Goal: Task Accomplishment & Management: Use online tool/utility

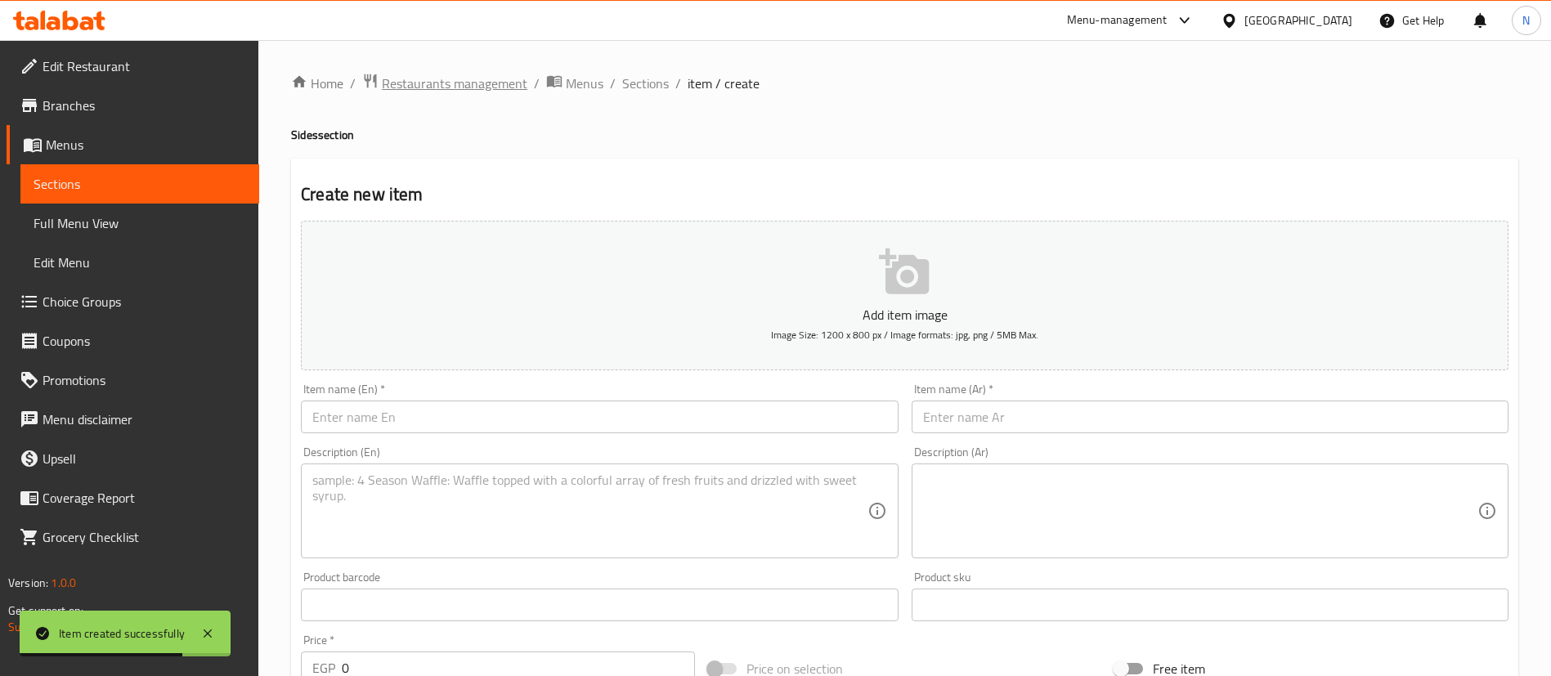
click at [449, 82] on span "Restaurants management" at bounding box center [455, 84] width 146 height 20
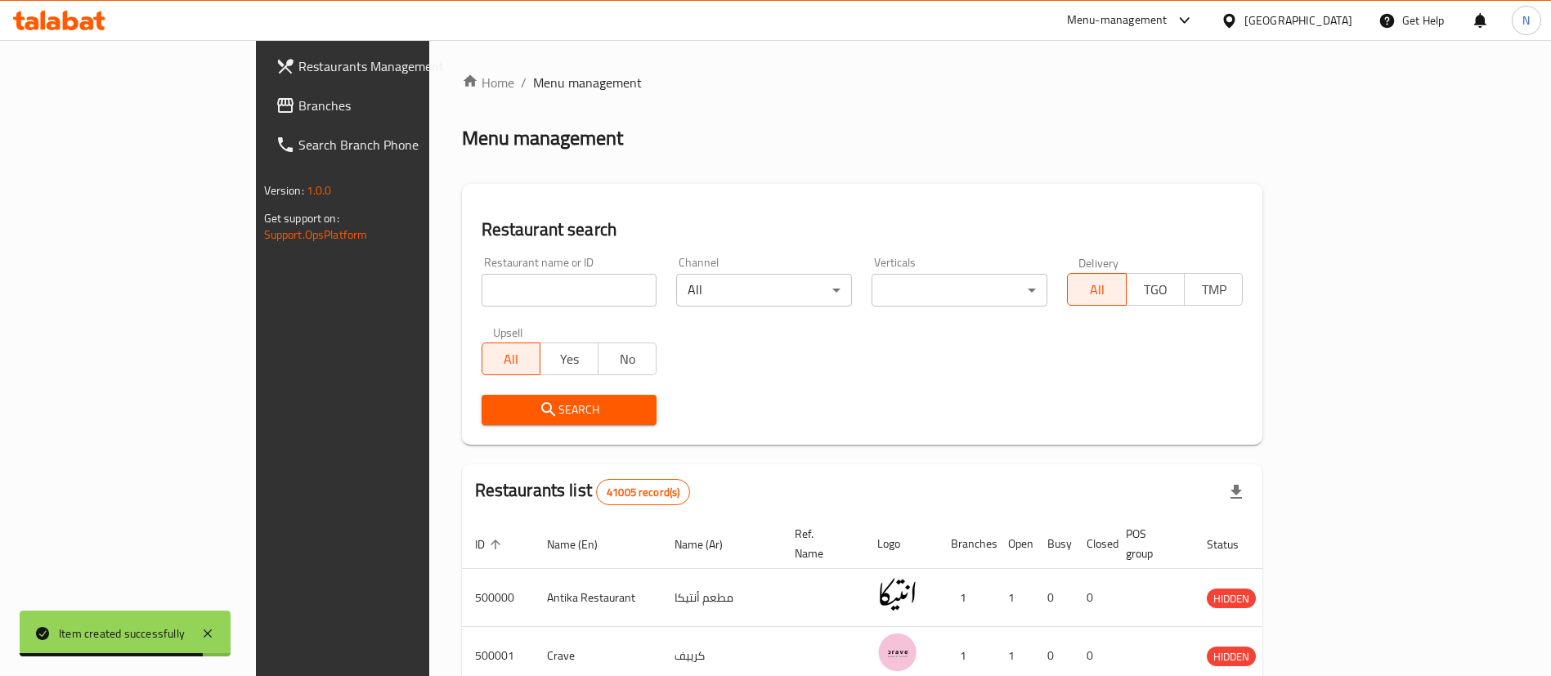
click at [462, 294] on div "Home / Menu management Menu management Restaurant search Restaurant name or ID …" at bounding box center [862, 596] width 801 height 1047
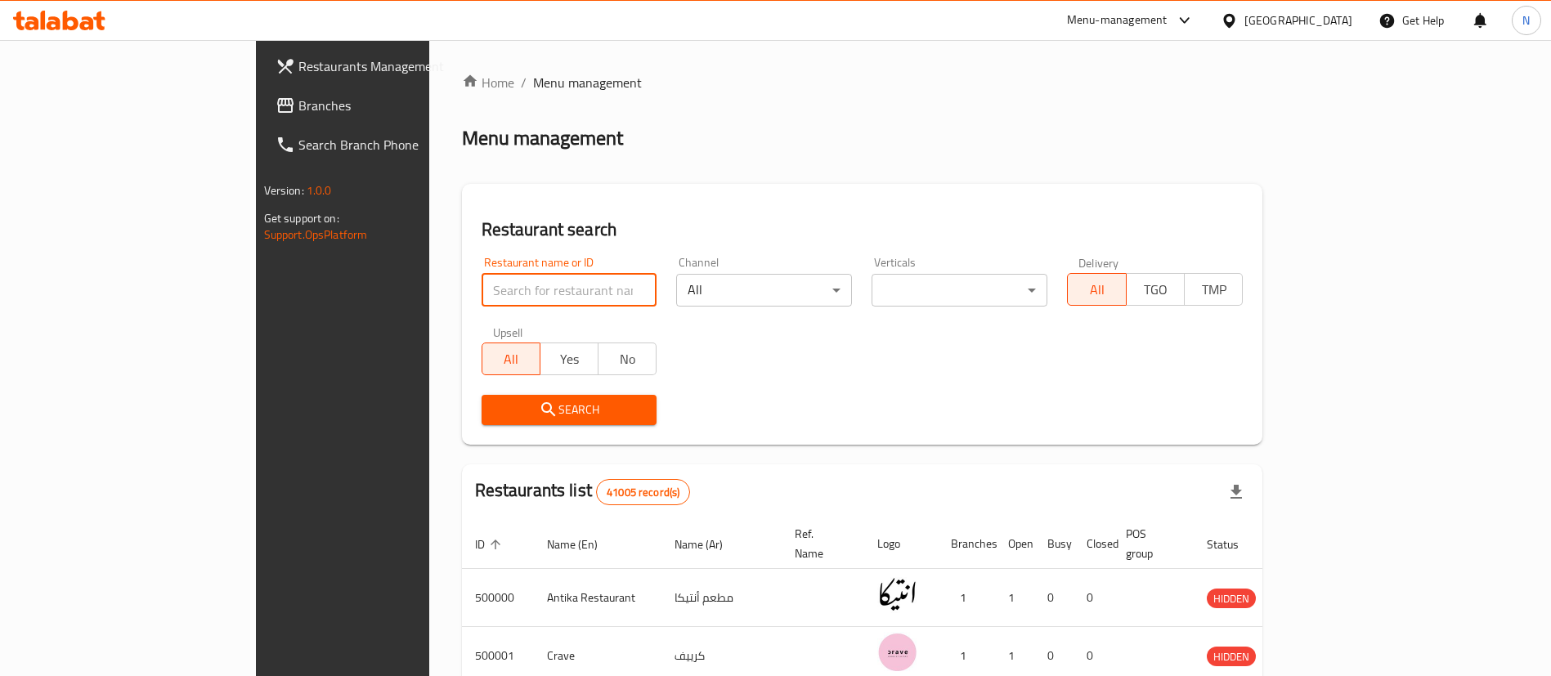
click at [482, 294] on input "search" at bounding box center [570, 290] width 176 height 33
paste input "690612"
type input "690612"
click button "Search" at bounding box center [570, 410] width 176 height 30
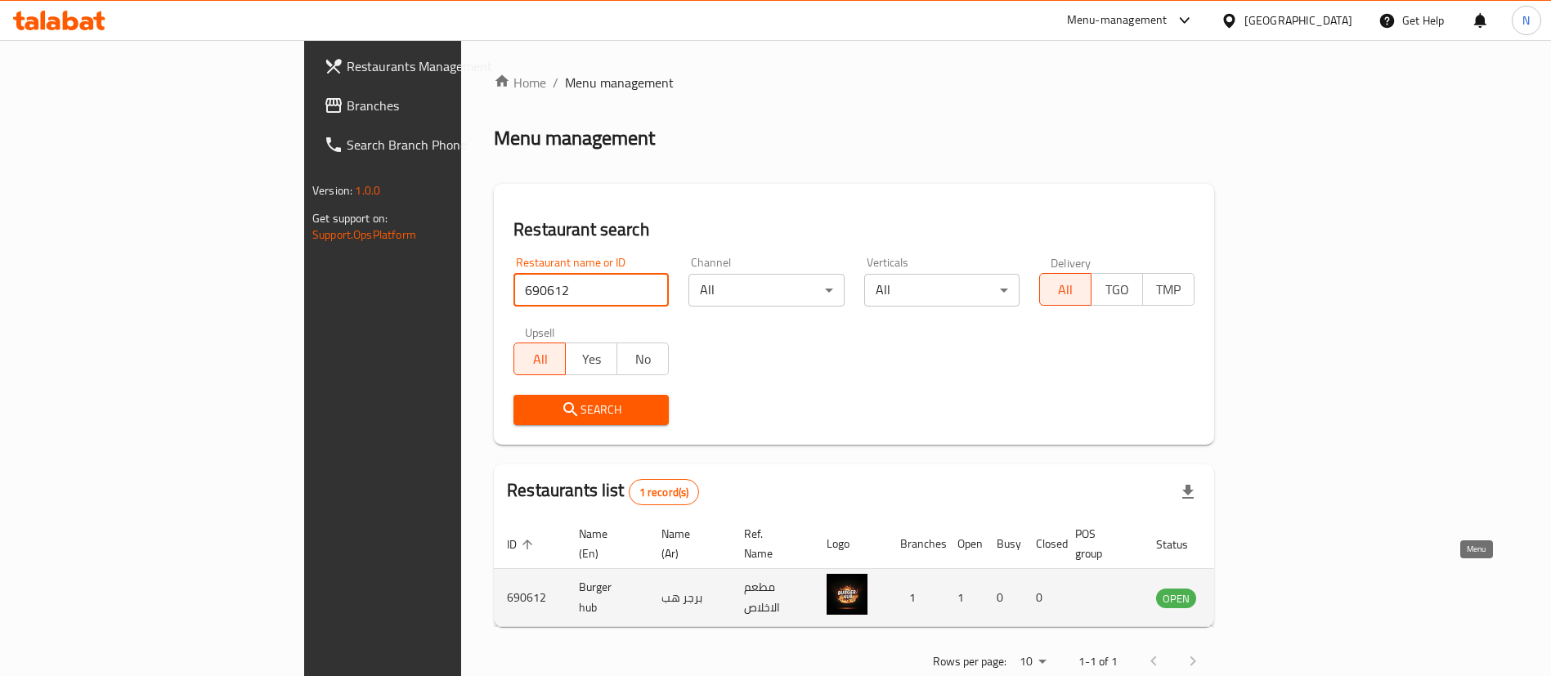
click at [1262, 588] on icon "enhanced table" at bounding box center [1252, 598] width 20 height 20
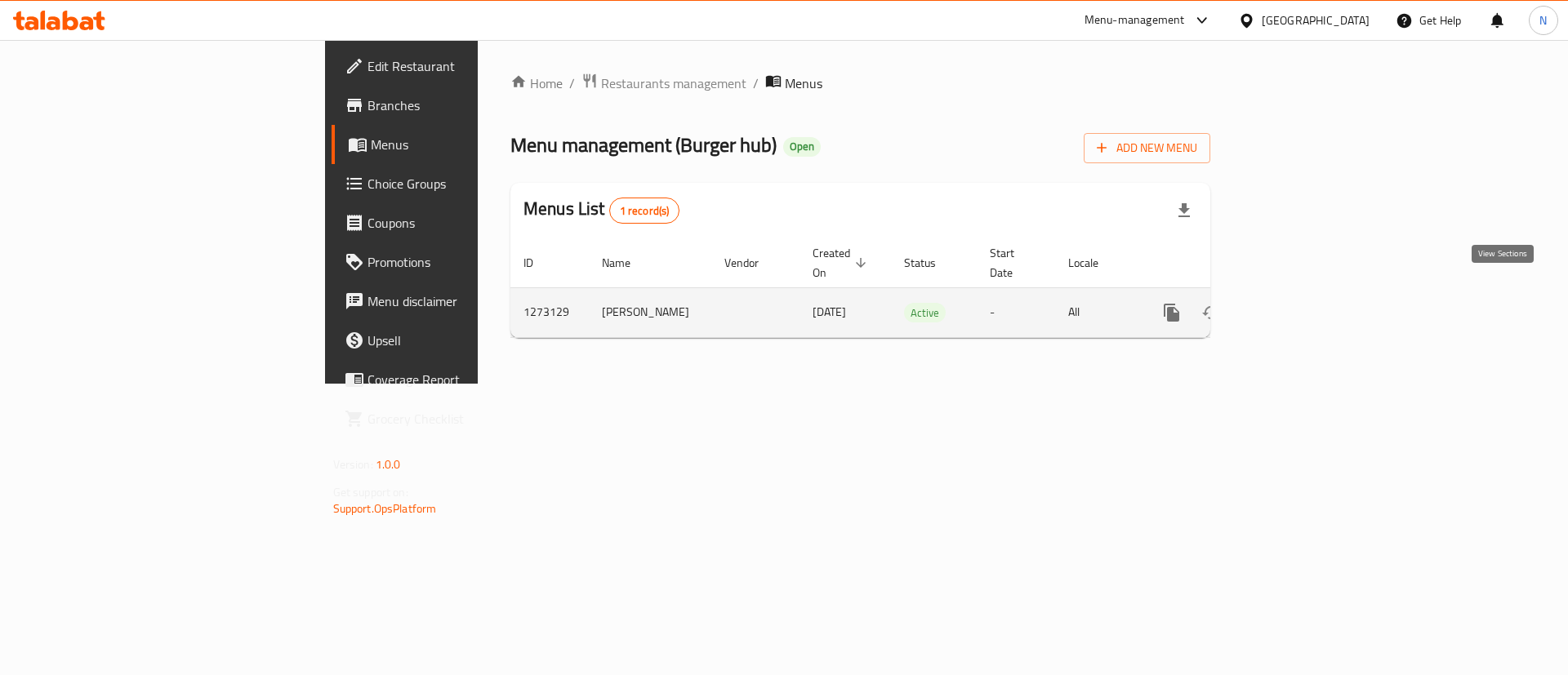
click at [1299, 303] on icon "enhanced table" at bounding box center [1289, 313] width 20 height 20
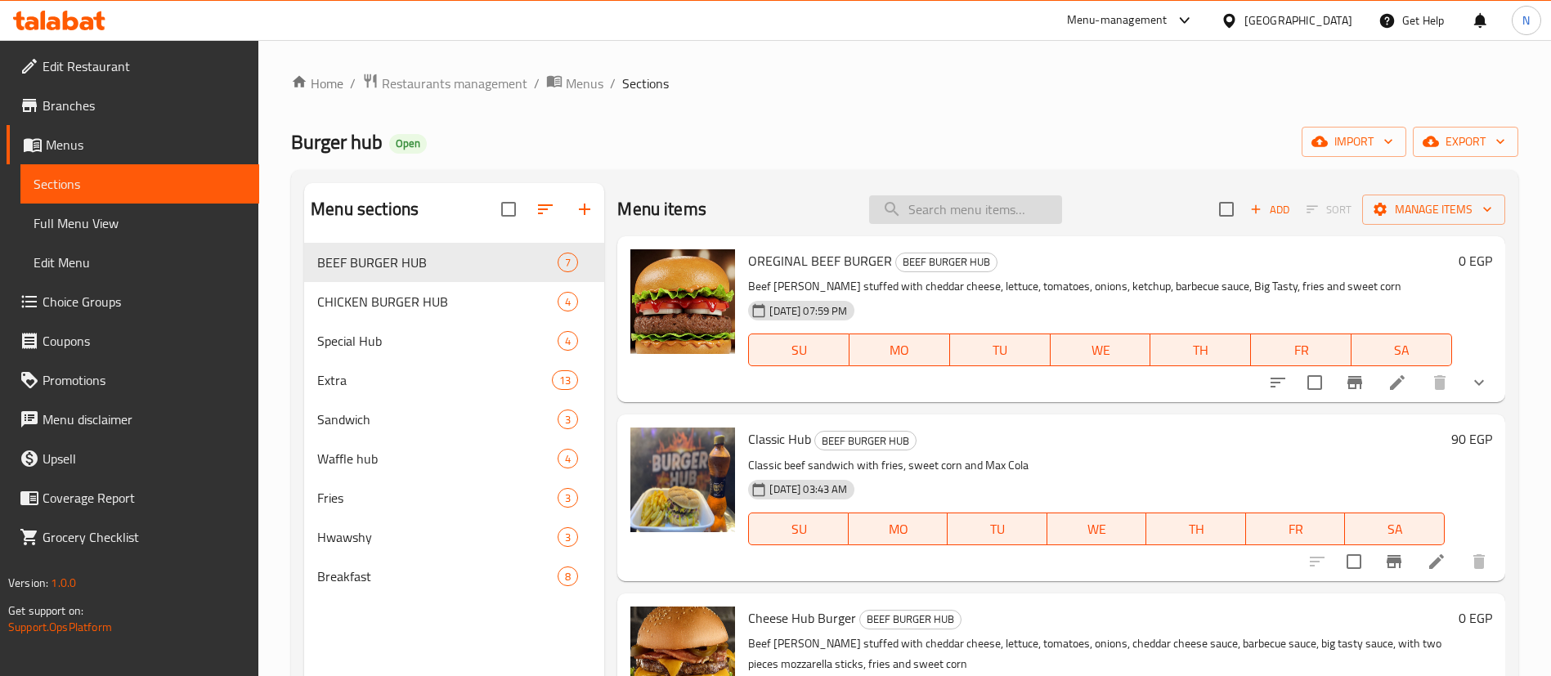
click at [984, 204] on input "search" at bounding box center [965, 209] width 193 height 29
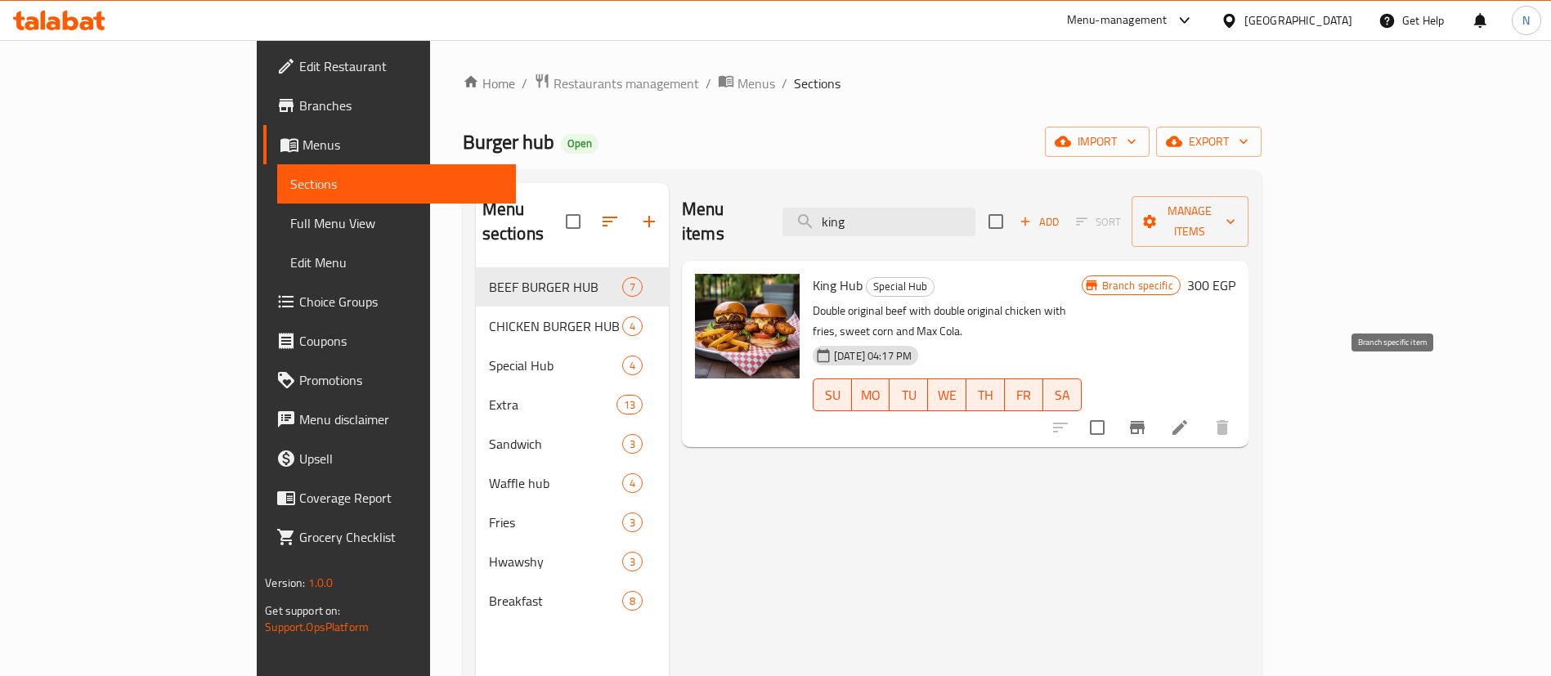
type input "king"
click at [1147, 418] on icon "Branch-specific-item" at bounding box center [1138, 428] width 20 height 20
click at [925, 217] on input "king" at bounding box center [878, 222] width 193 height 29
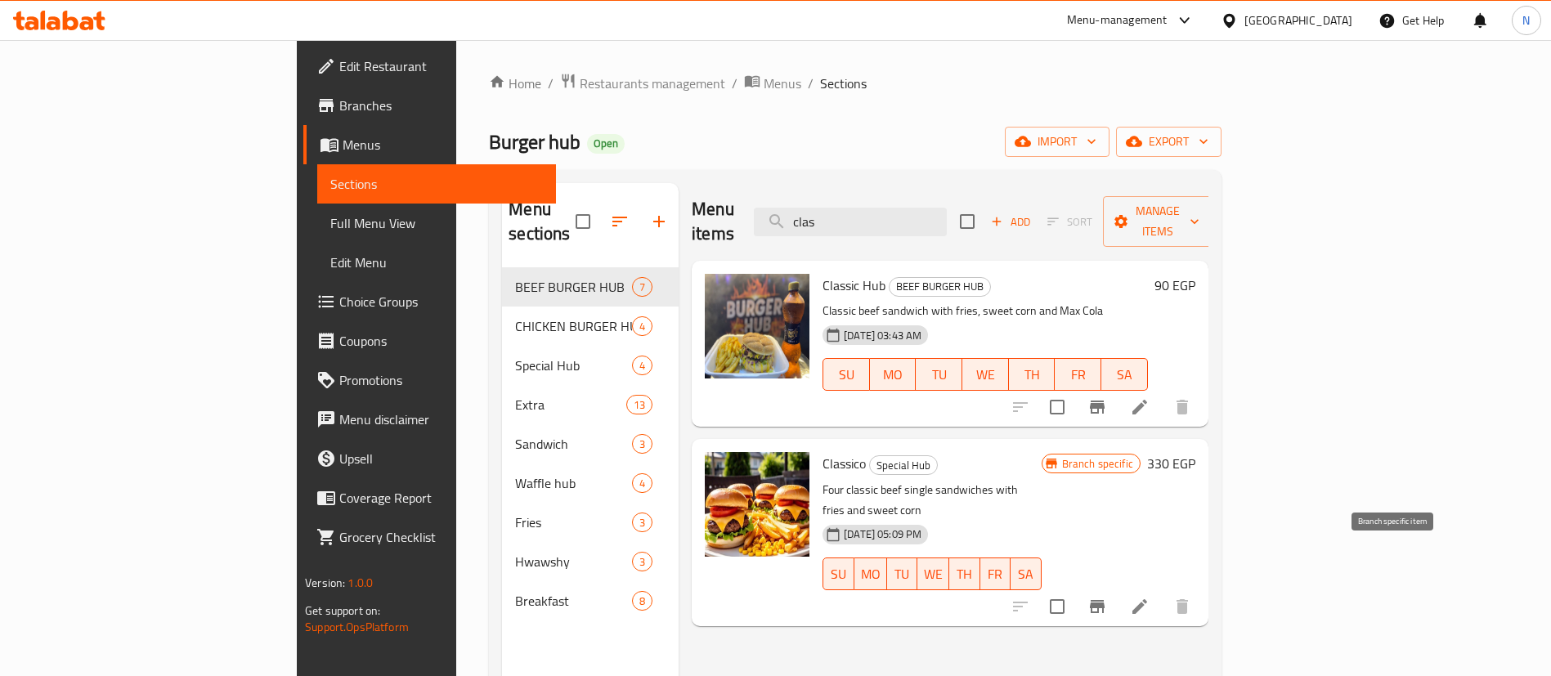
type input "clas"
click at [1107, 597] on icon "Branch-specific-item" at bounding box center [1097, 607] width 20 height 20
click at [947, 213] on input "clas" at bounding box center [850, 222] width 193 height 29
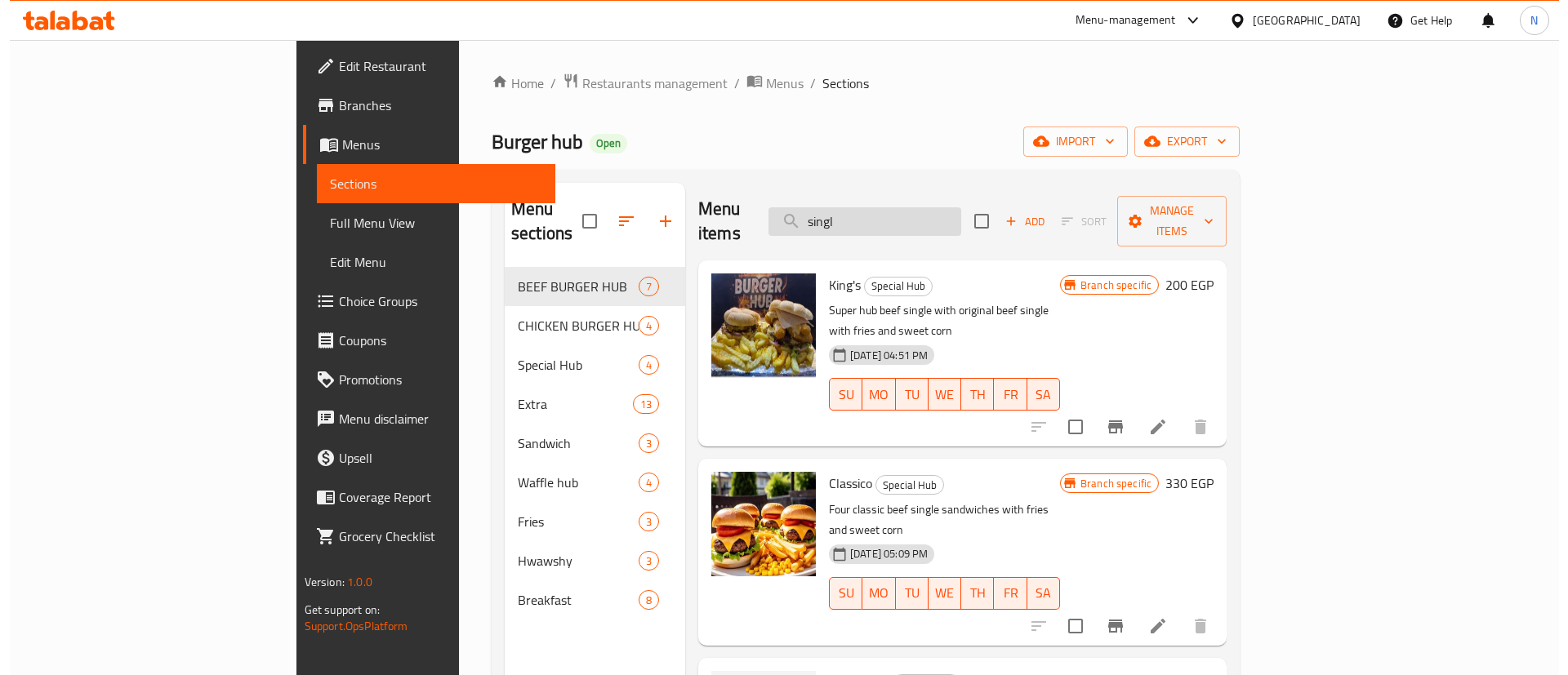
scroll to position [229, 0]
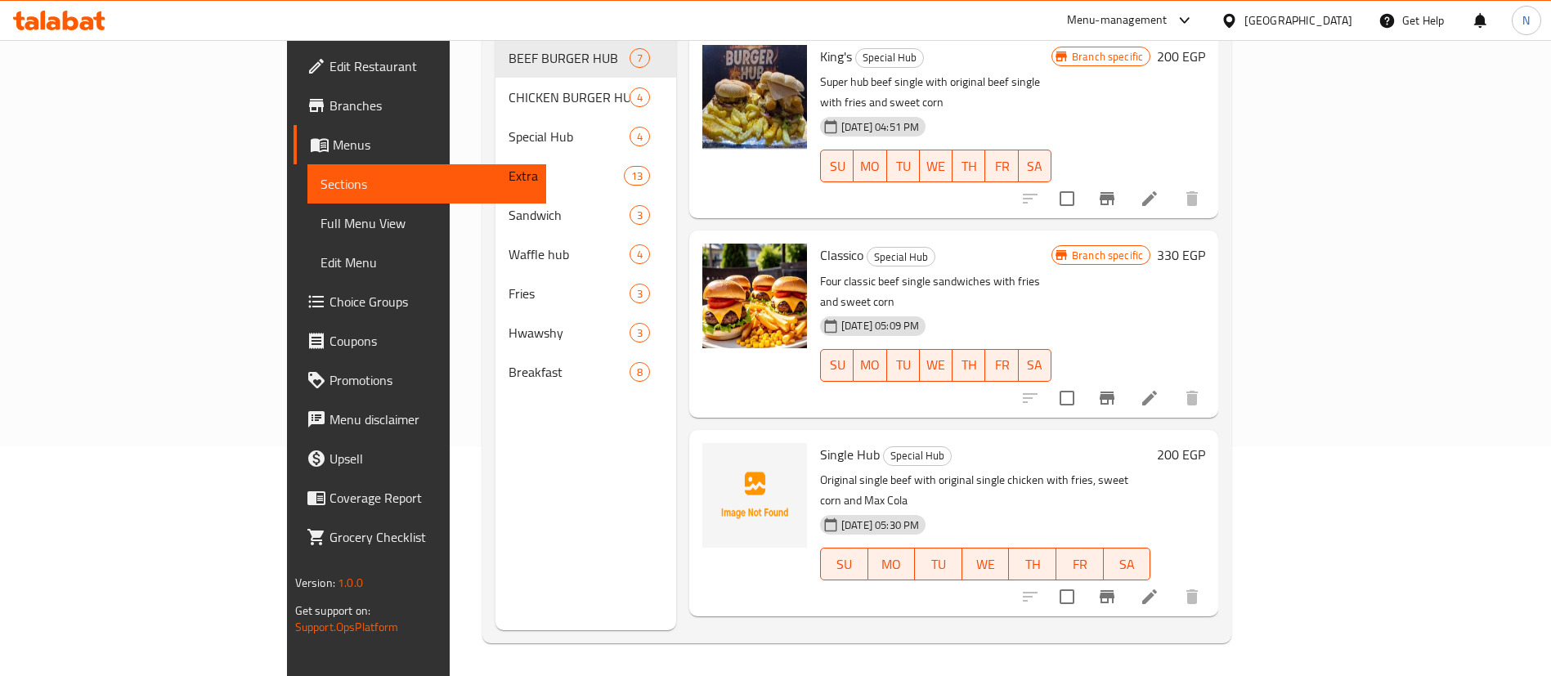
type input "singl"
click at [1114, 590] on icon "Branch-specific-item" at bounding box center [1107, 596] width 15 height 13
